Goal: Find specific page/section: Find specific page/section

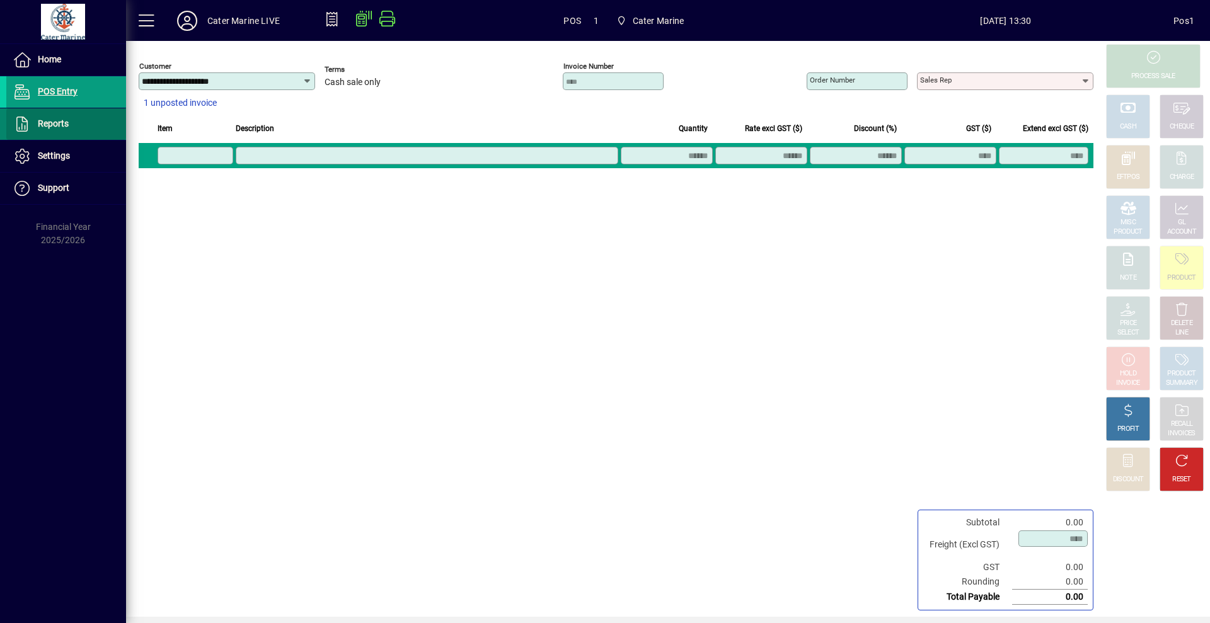
click at [46, 125] on span "Reports" at bounding box center [53, 124] width 31 height 10
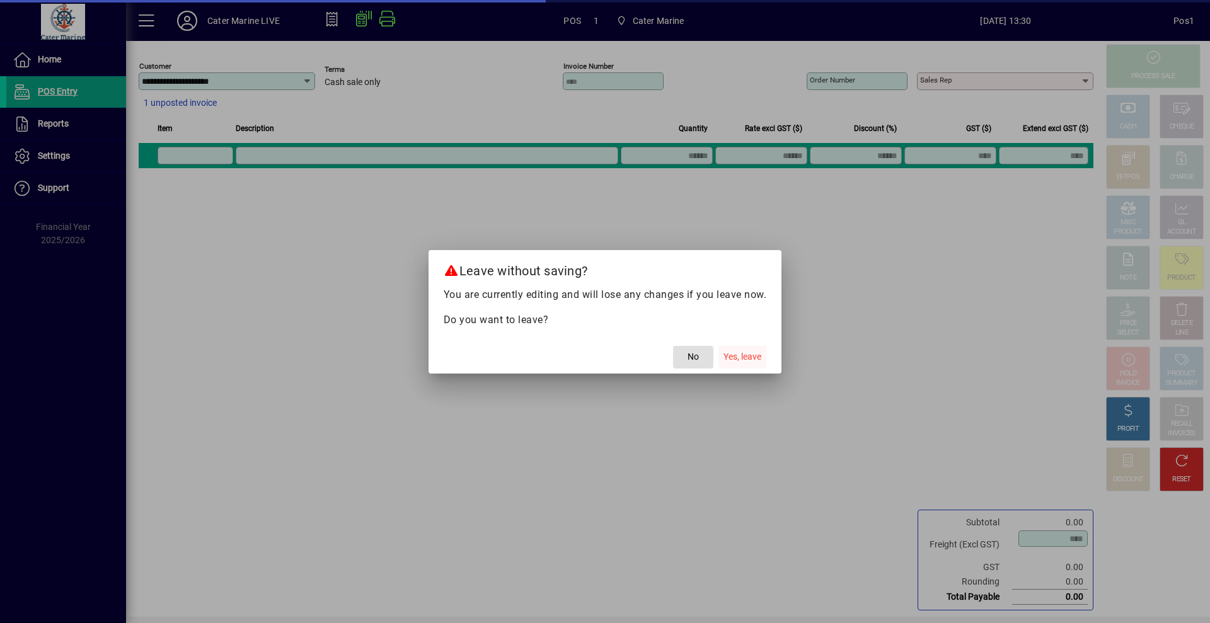
click at [733, 353] on span "Yes, leave" at bounding box center [743, 357] width 38 height 13
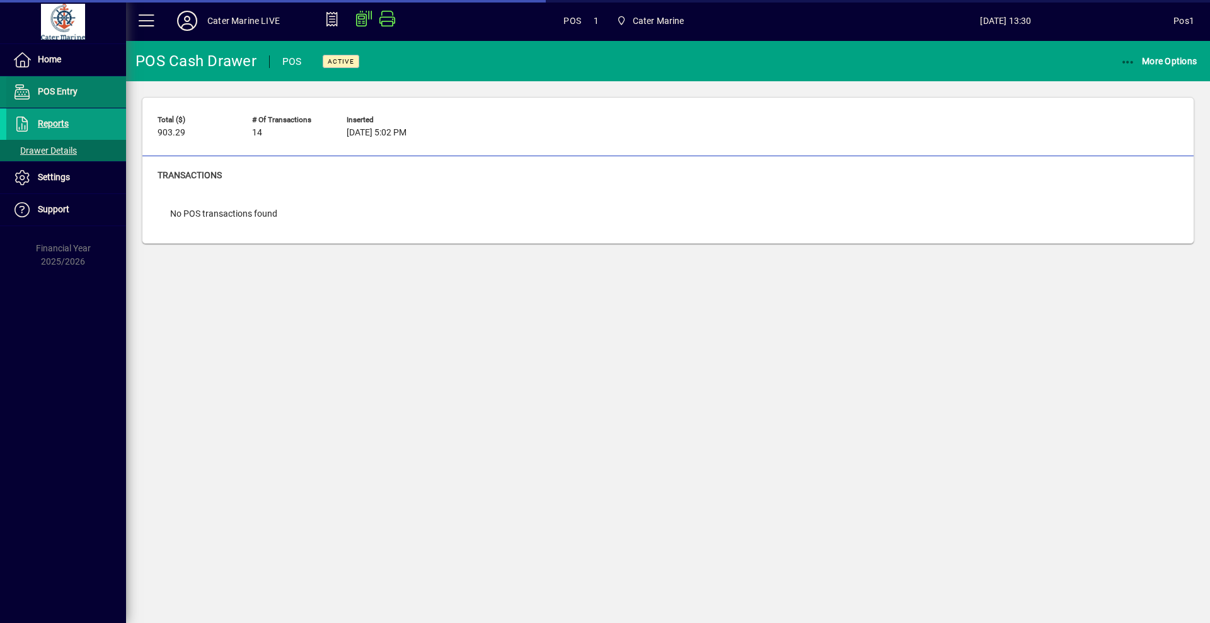
click at [62, 85] on span "POS Entry" at bounding box center [41, 91] width 71 height 15
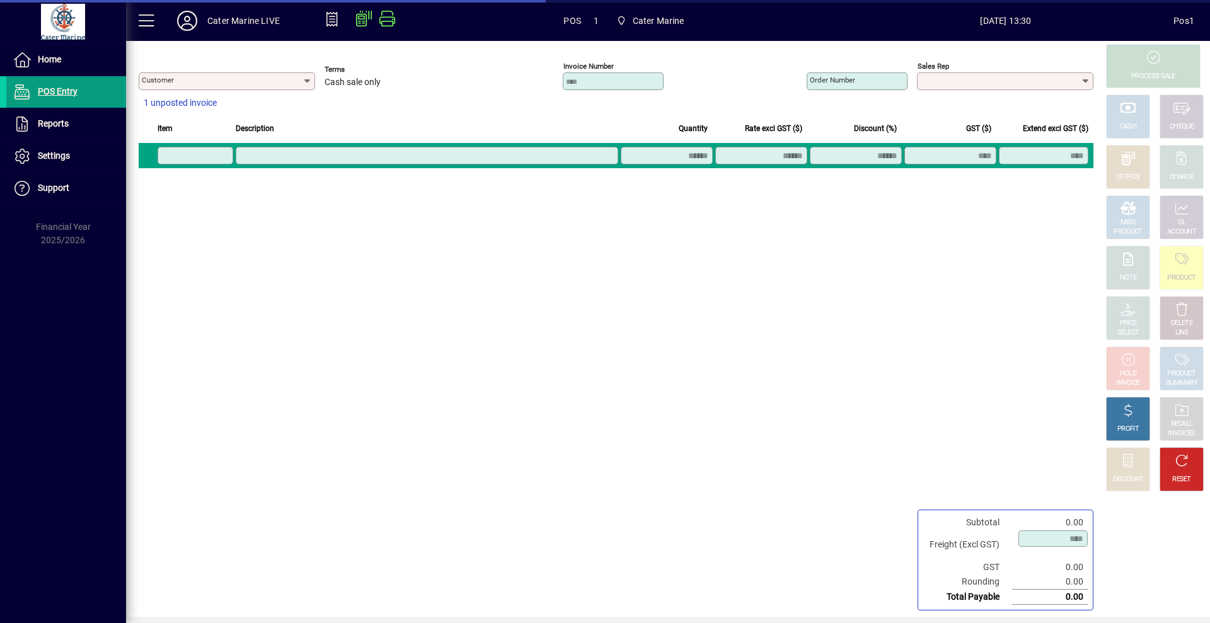
type input "**********"
